Goal: Transaction & Acquisition: Purchase product/service

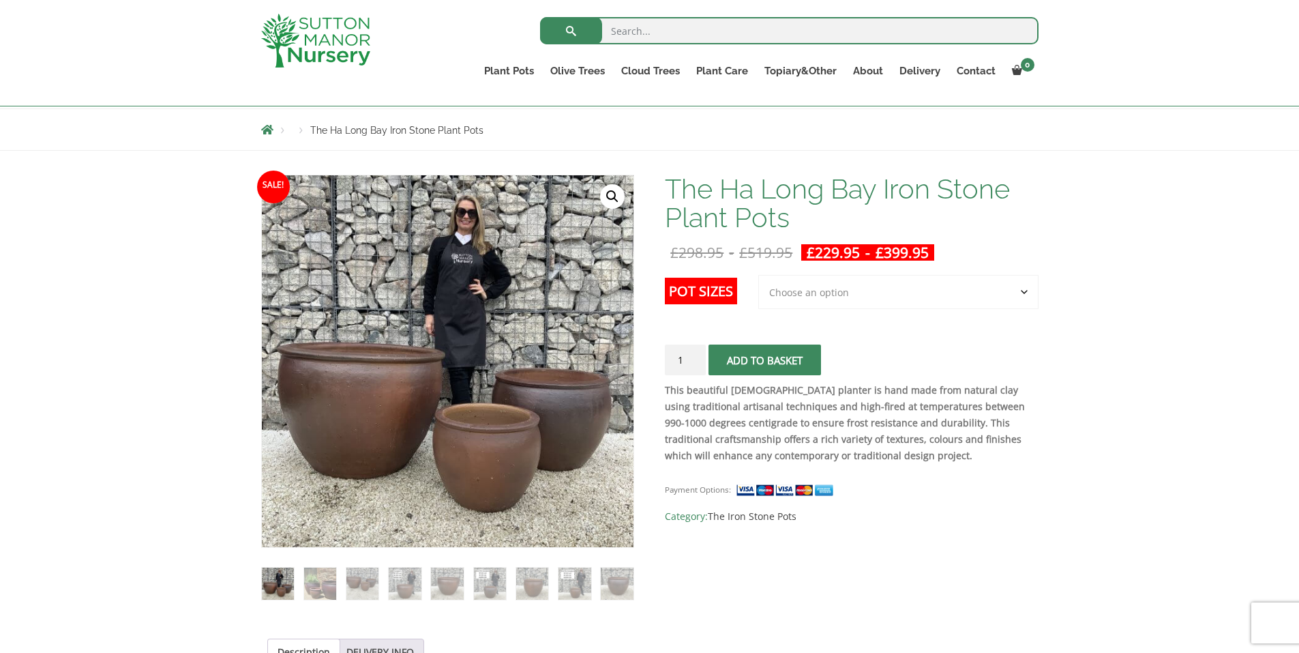
scroll to position [205, 0]
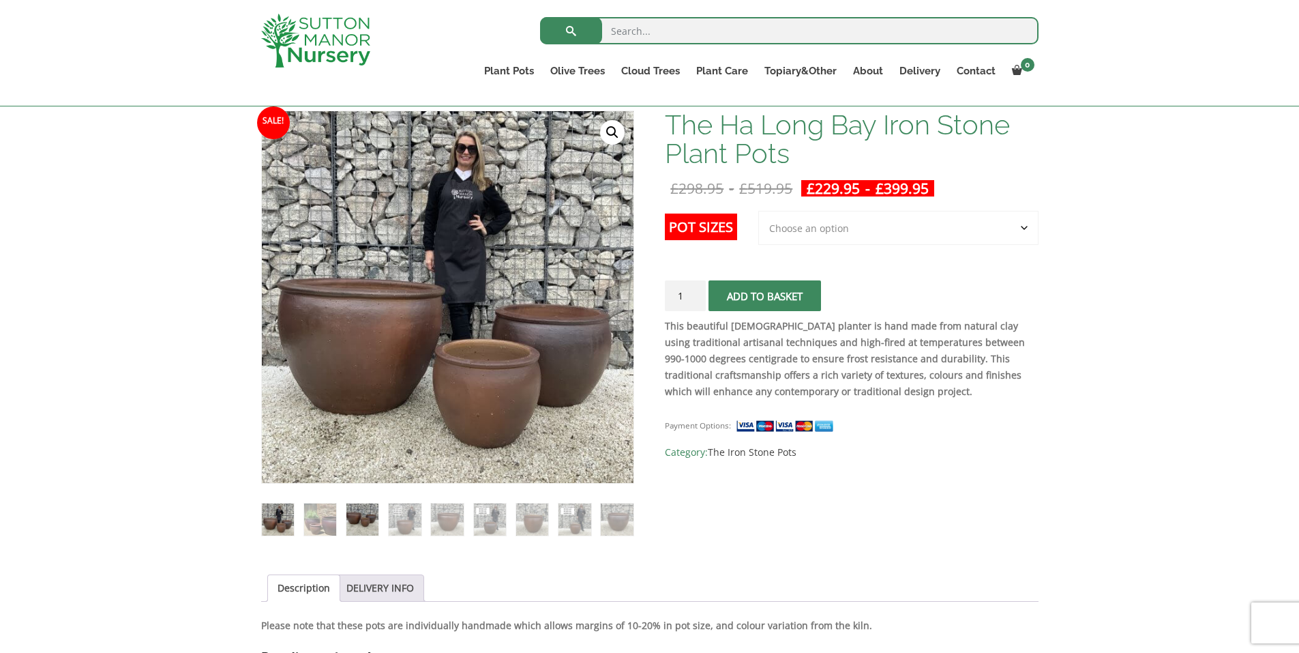
click at [355, 520] on img at bounding box center [362, 519] width 32 height 32
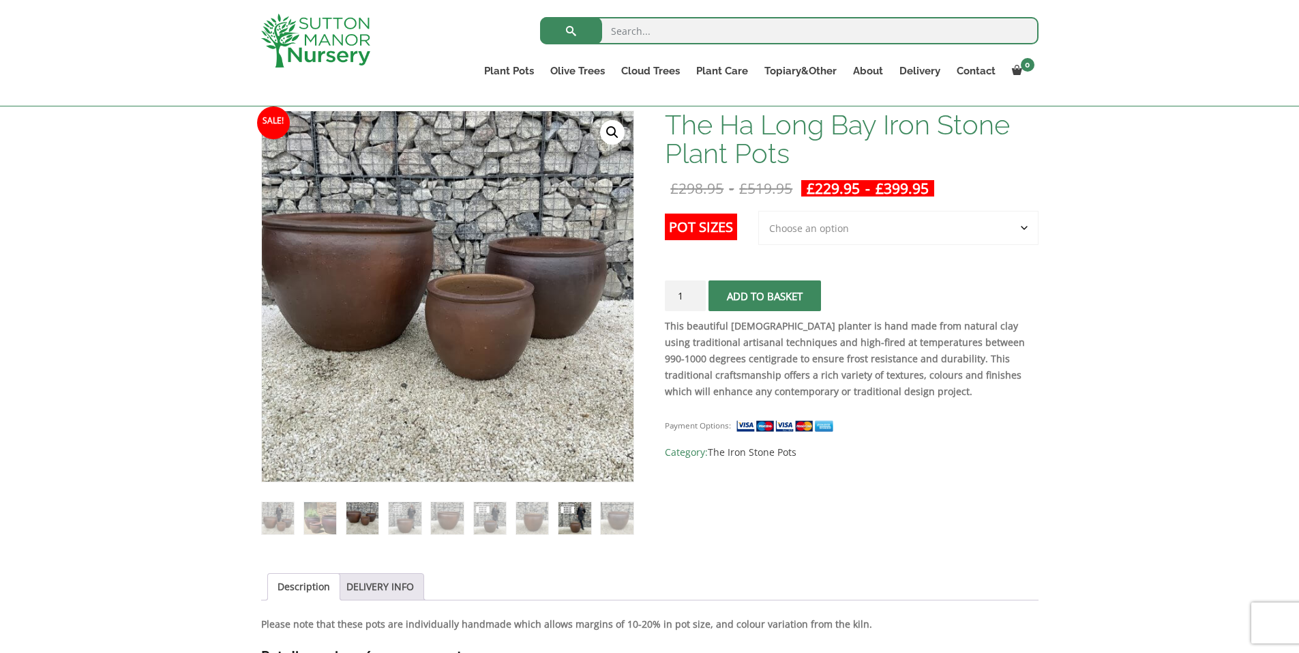
click at [581, 529] on img at bounding box center [575, 518] width 32 height 32
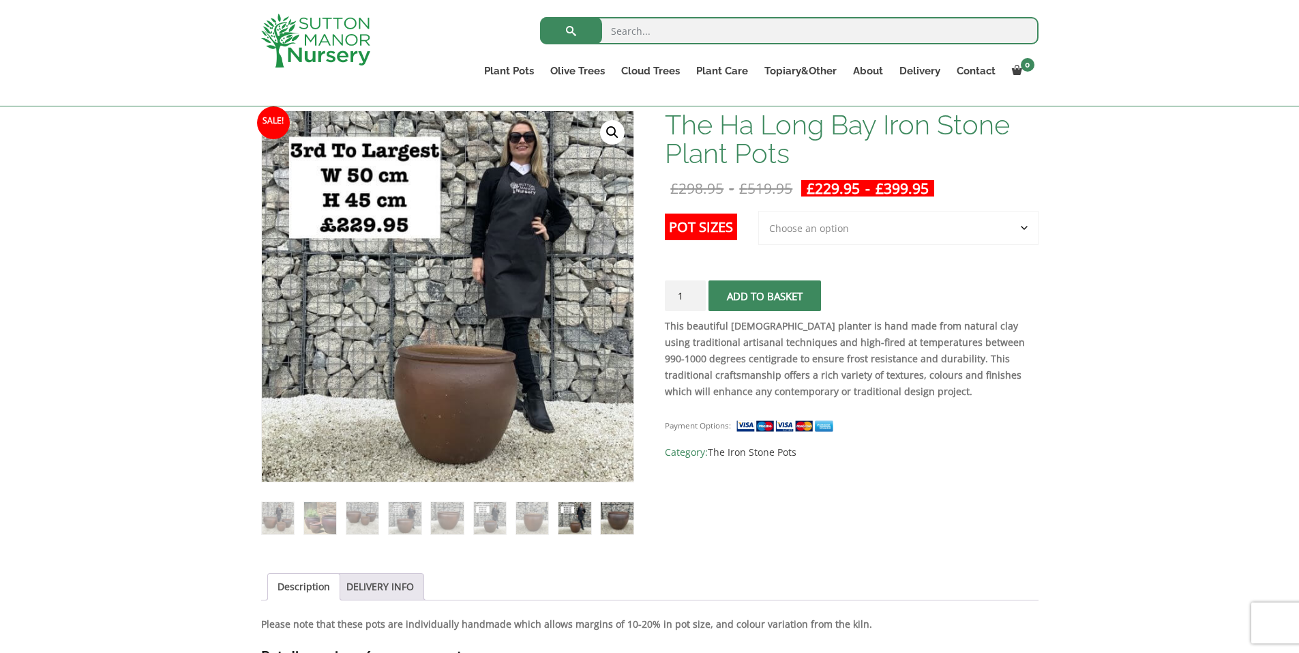
click at [609, 520] on img at bounding box center [617, 518] width 32 height 32
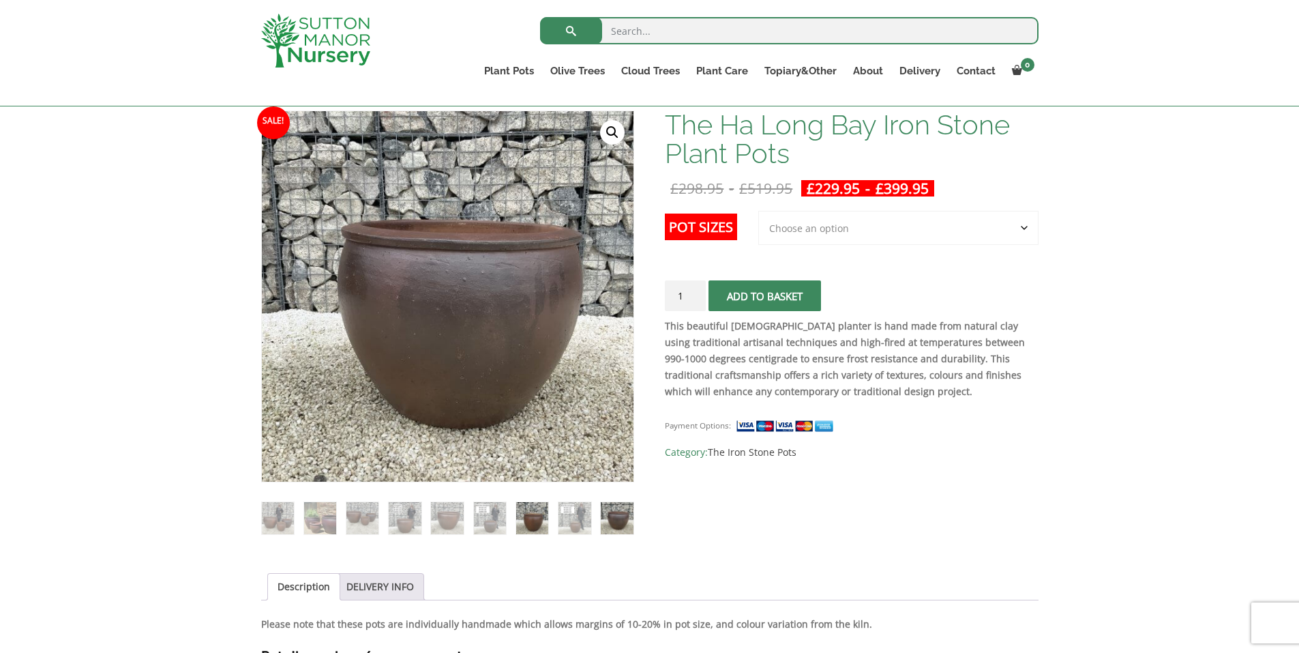
click at [536, 514] on img at bounding box center [532, 518] width 32 height 32
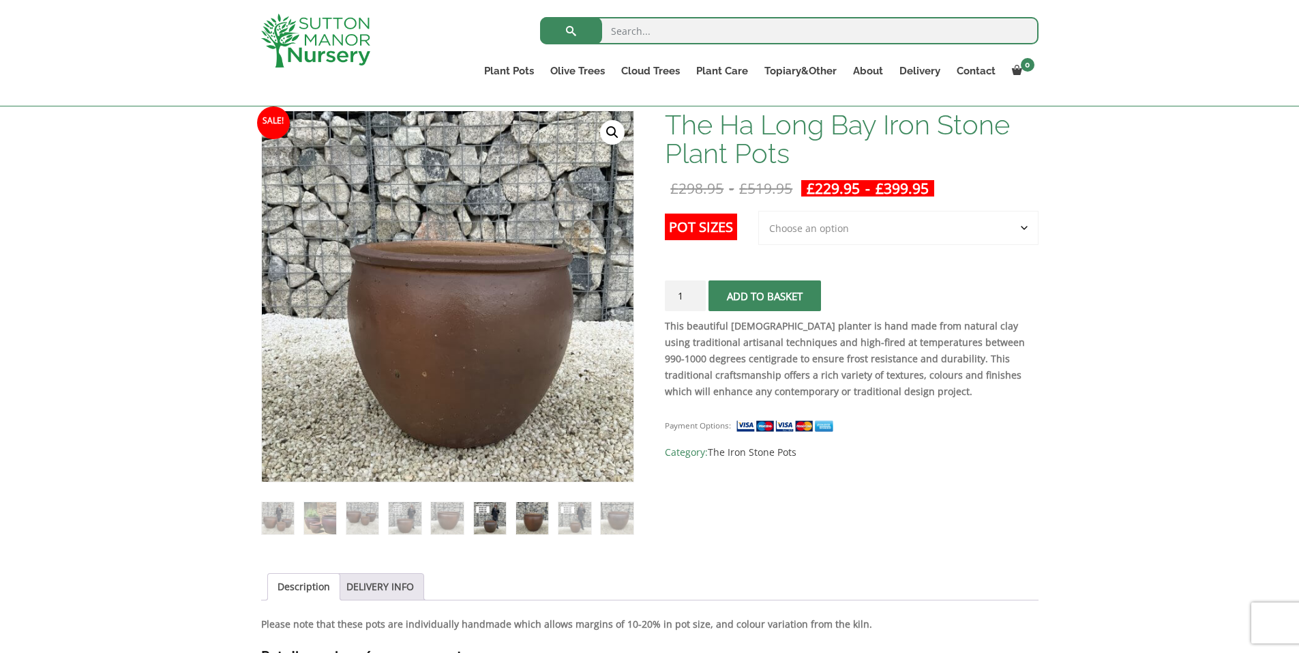
click at [485, 516] on img at bounding box center [490, 518] width 32 height 32
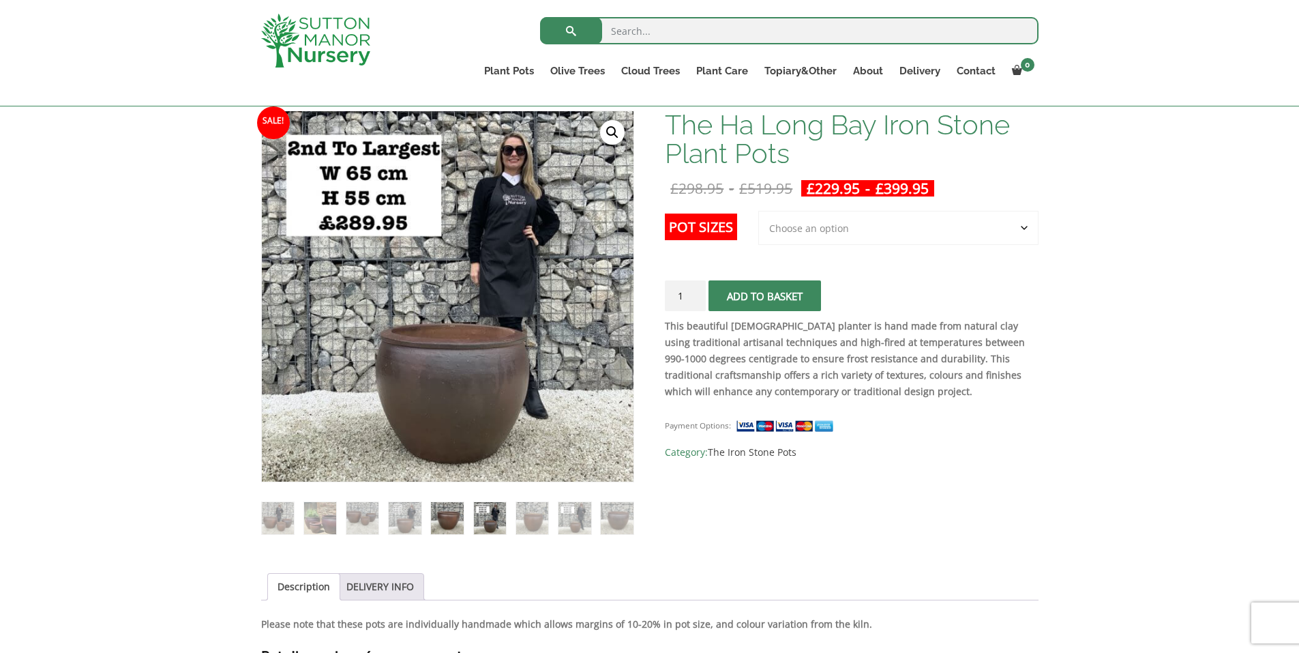
click at [442, 518] on img at bounding box center [447, 518] width 32 height 32
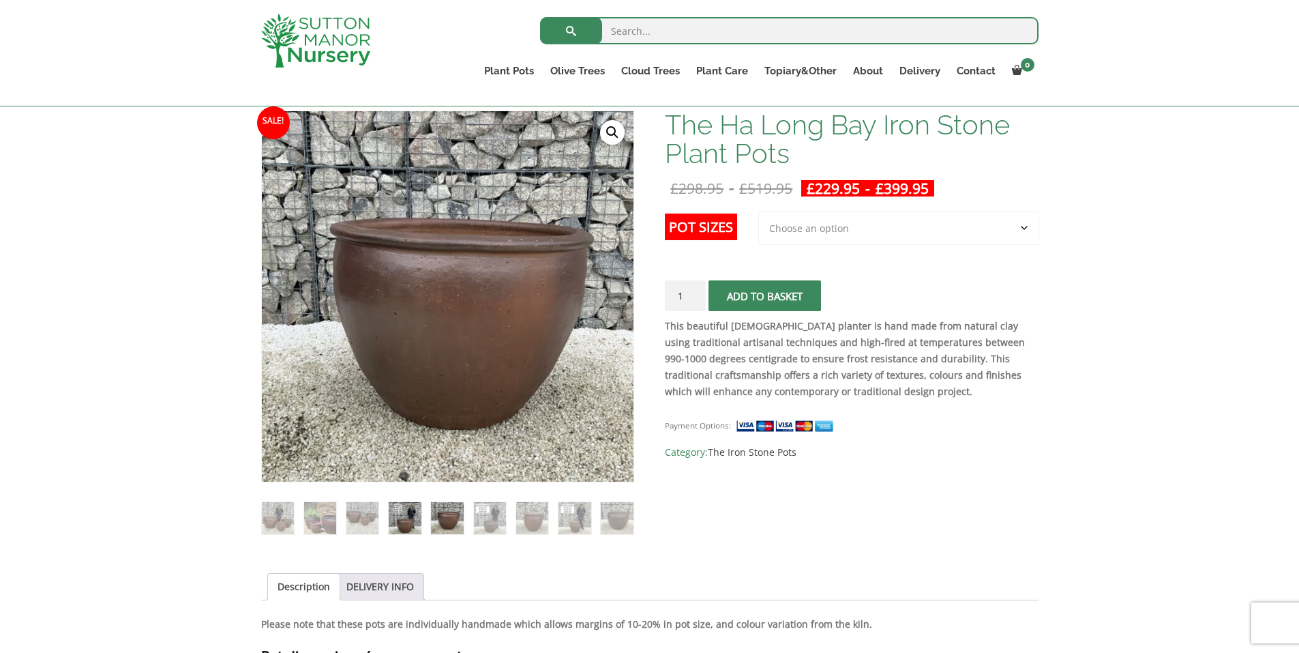
click at [417, 520] on img at bounding box center [405, 518] width 32 height 32
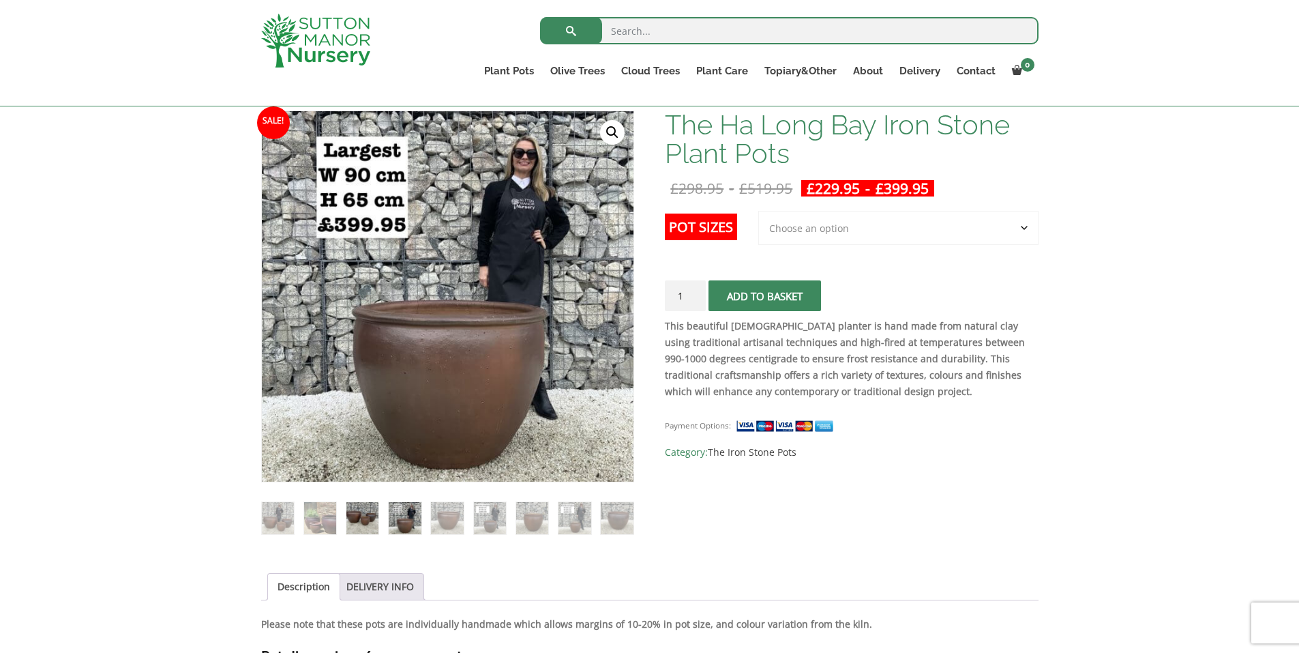
click at [370, 524] on img at bounding box center [362, 518] width 32 height 32
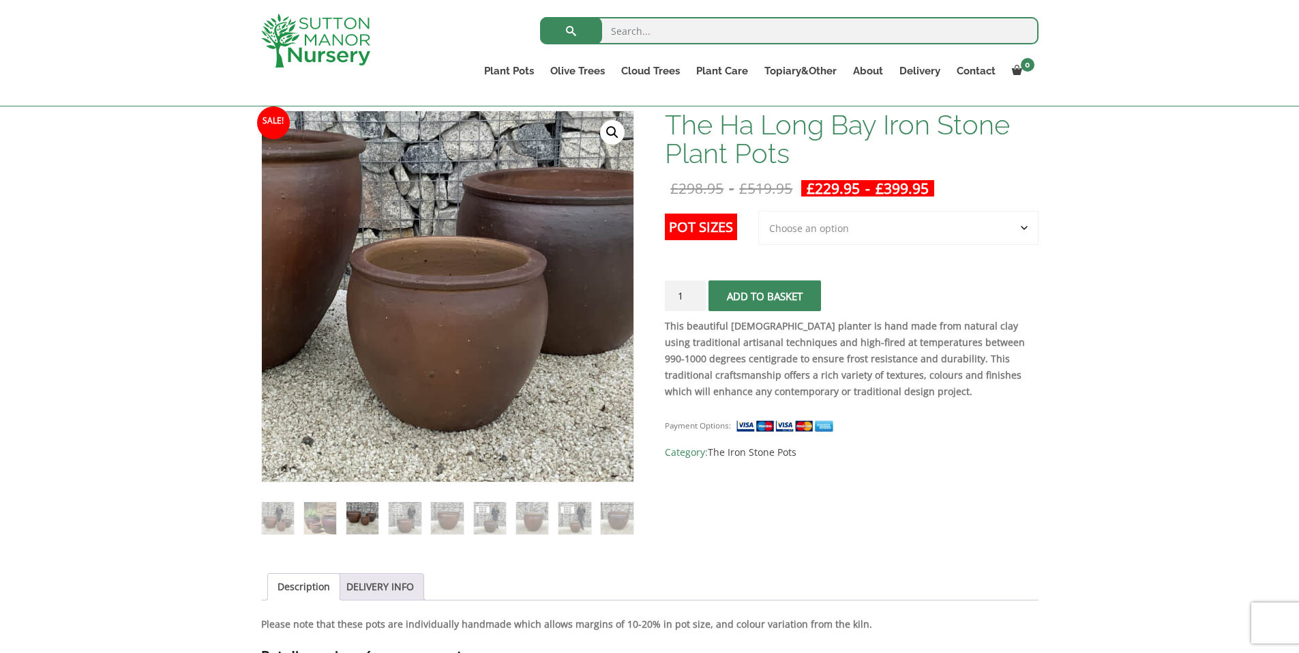
click at [519, 319] on img at bounding box center [388, 279] width 682 height 682
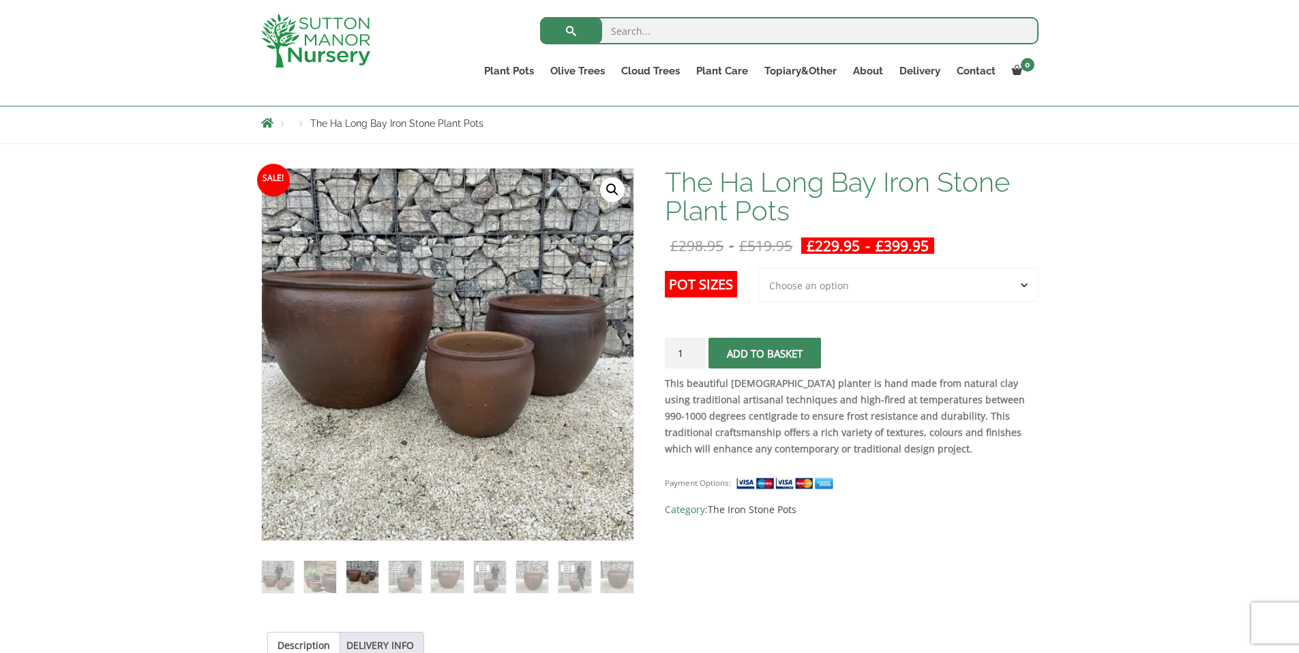
scroll to position [68, 0]
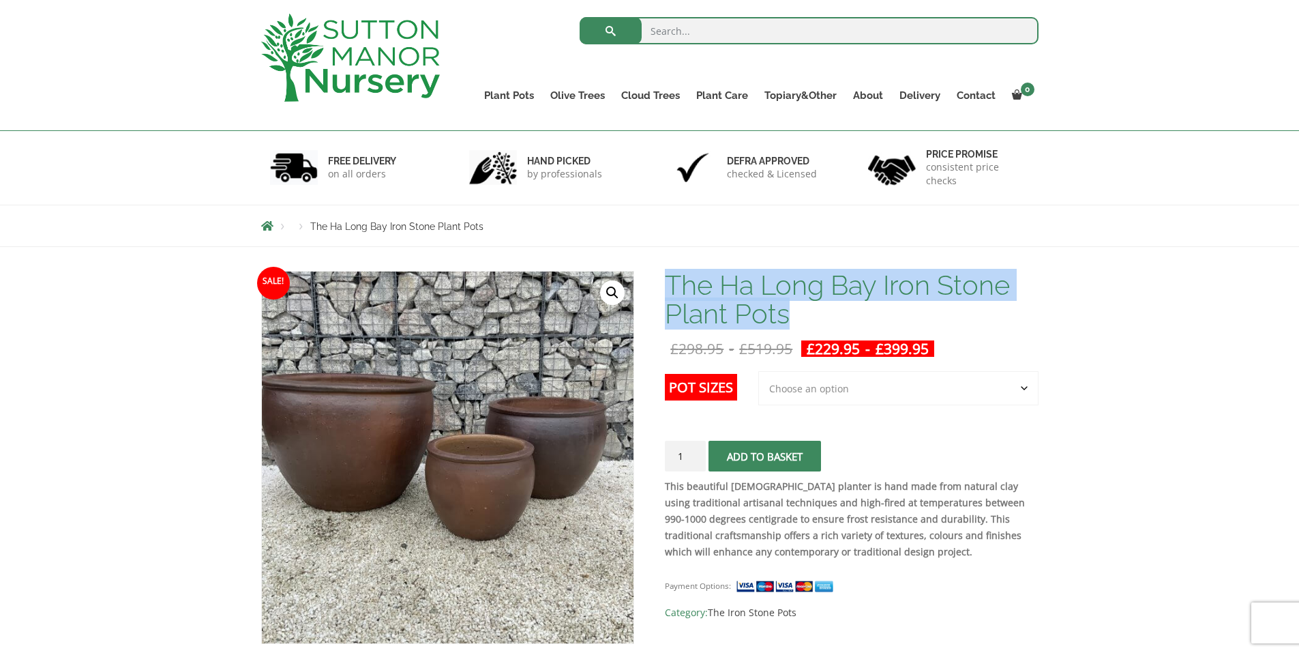
drag, startPoint x: 800, startPoint y: 320, endPoint x: 666, endPoint y: 290, distance: 137.0
click at [666, 290] on h1 "The Ha Long Bay Iron Stone Plant Pots" at bounding box center [851, 299] width 373 height 57
copy h1 "The Ha Long Bay Iron Stone Plant Pots"
